Goal: Browse casually

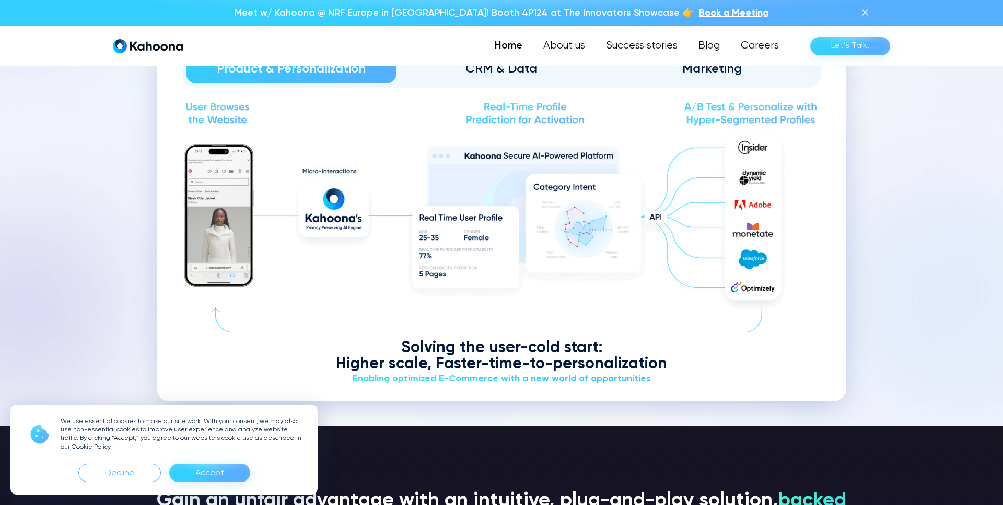
scroll to position [1323, 0]
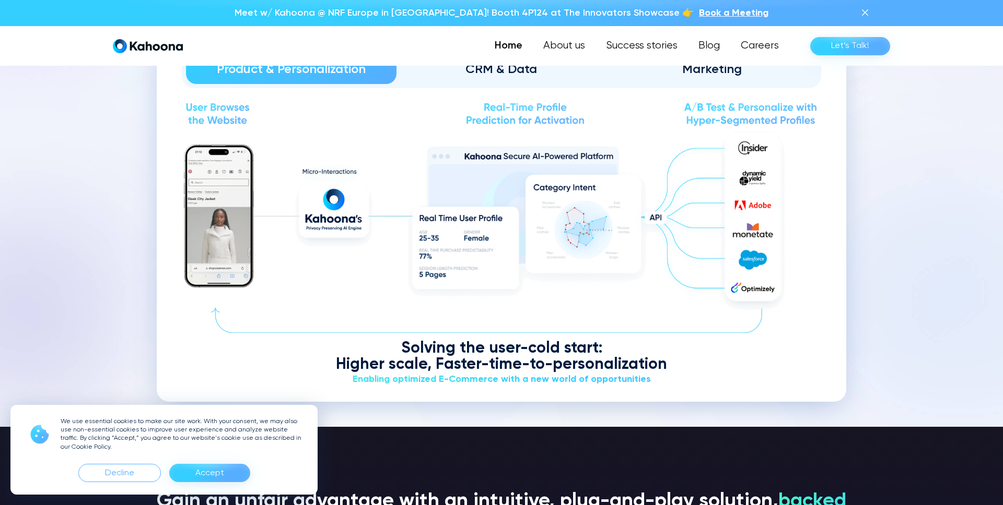
click at [127, 125] on section "Convert unknown profiles to high intent, valuable users Product & Personalizati…" at bounding box center [501, 198] width 1003 height 458
click at [123, 141] on section "Convert unknown profiles to high intent, valuable users Product & Personalizati…" at bounding box center [501, 198] width 1003 height 458
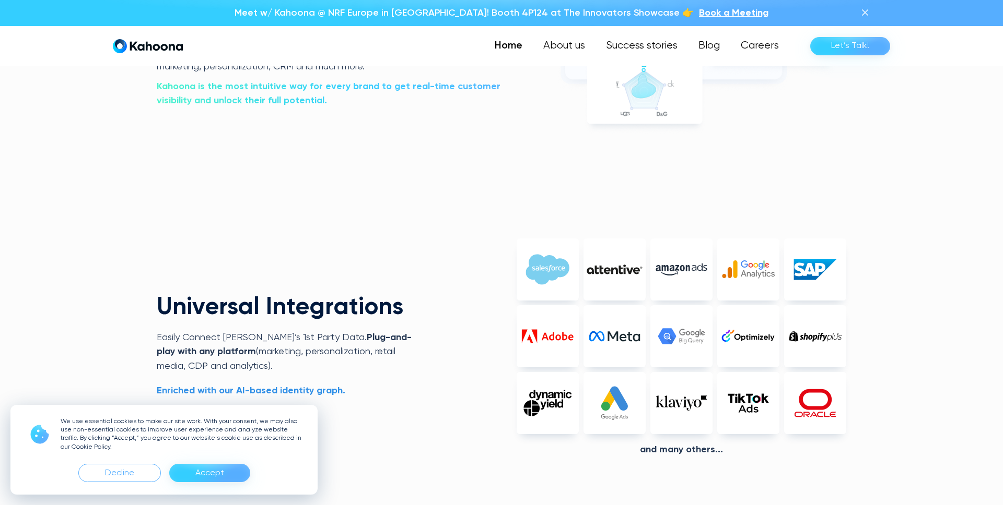
scroll to position [2394, 0]
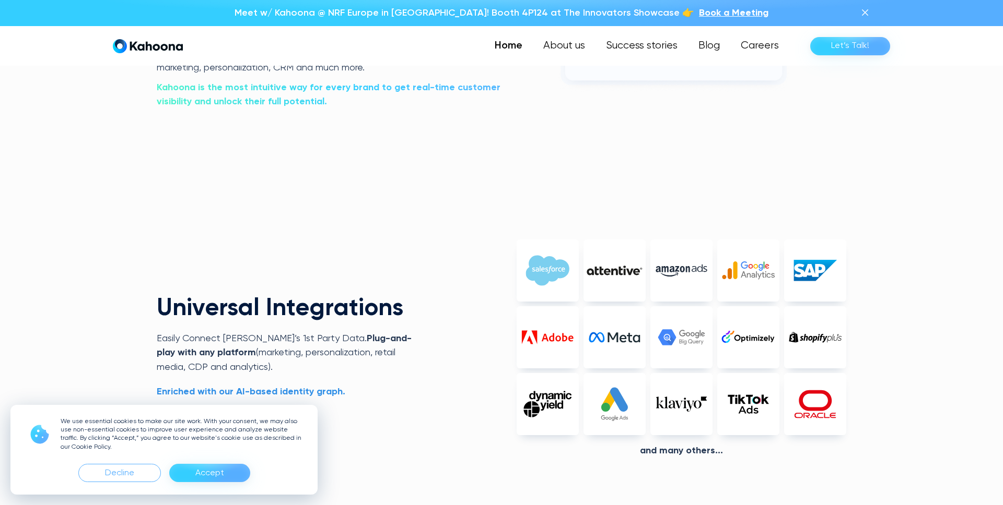
click at [618, 192] on div "Unleash the power of REAL real-time audience activation Kahoona collects your 1…" at bounding box center [501, 23] width 689 height 347
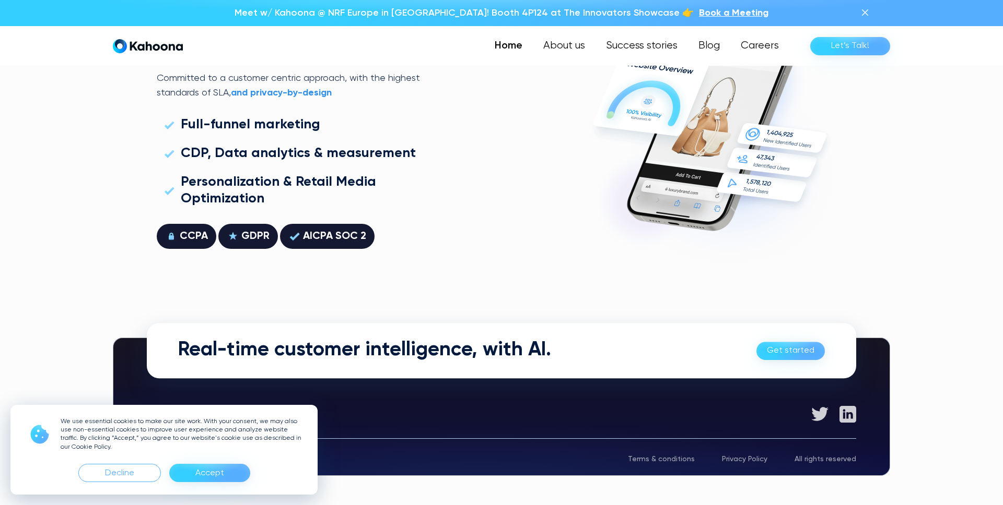
scroll to position [2989, 0]
